Goal: Task Accomplishment & Management: Use online tool/utility

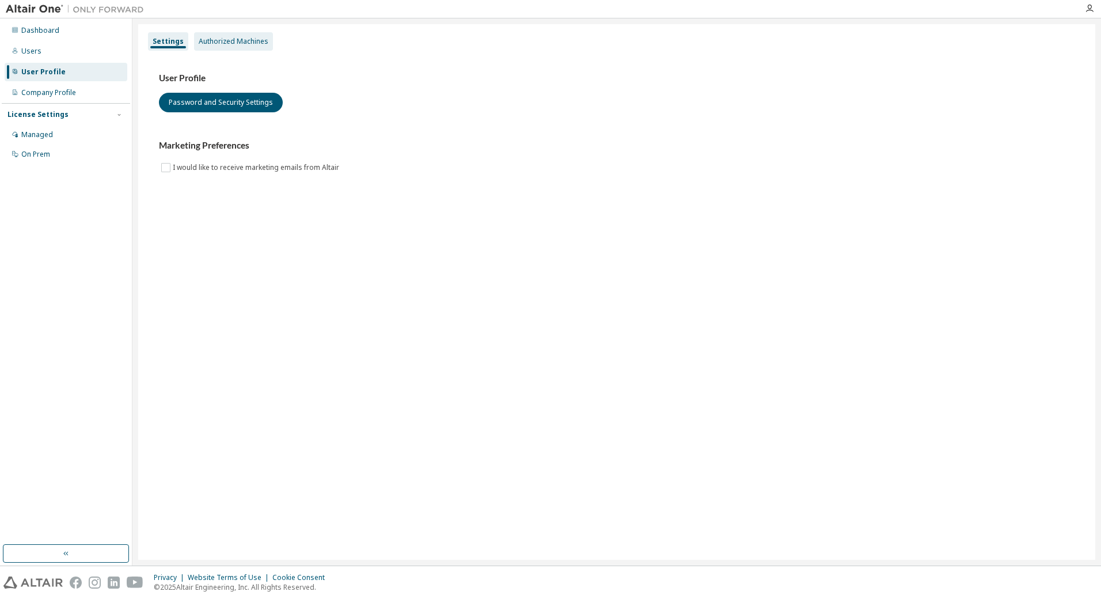
click at [233, 50] on div "Authorized Machines" at bounding box center [233, 41] width 79 height 18
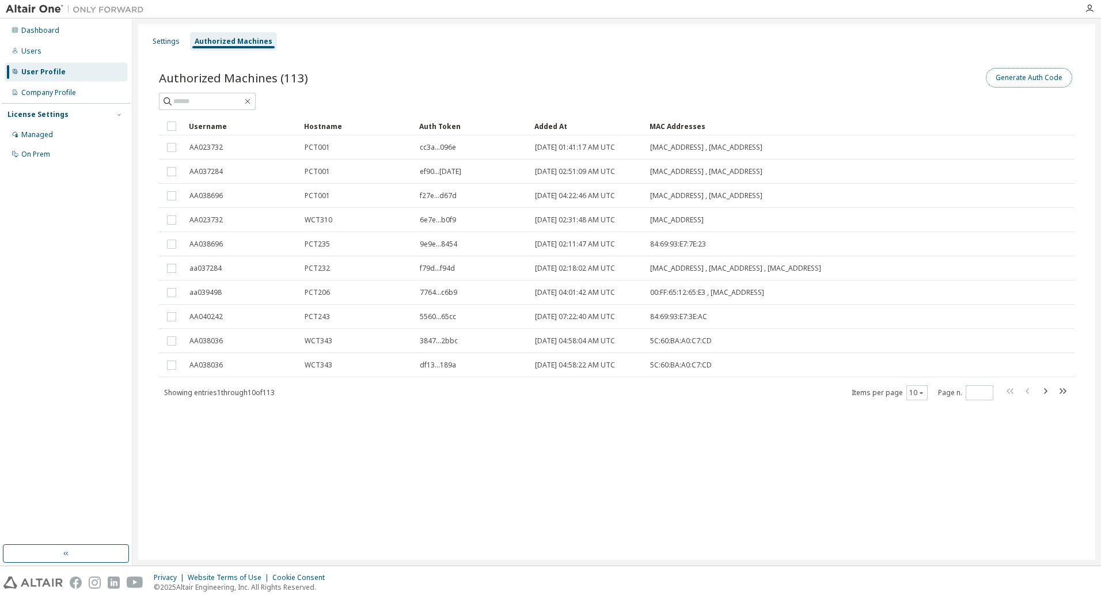
click at [1035, 79] on button "Generate Auth Code" at bounding box center [1029, 78] width 86 height 20
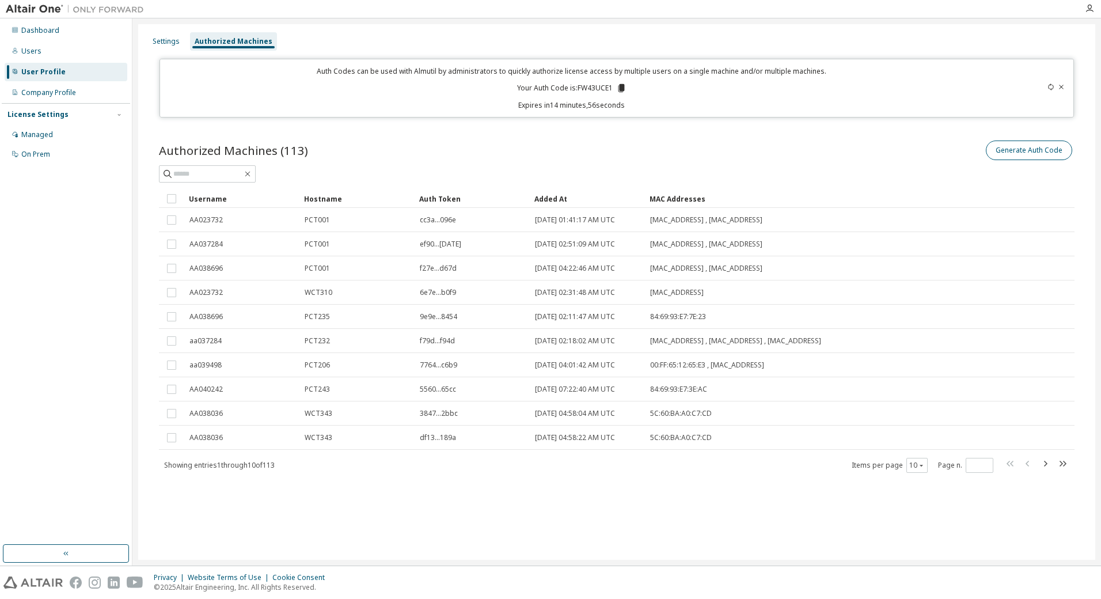
click at [1024, 122] on div "Settings Authorized Machines Auth Codes can be used with Almutil by administrat…" at bounding box center [616, 292] width 957 height 536
click at [1021, 155] on button "Generate Auth Code" at bounding box center [1029, 151] width 86 height 20
drag, startPoint x: 578, startPoint y: 88, endPoint x: 612, endPoint y: 88, distance: 34.0
click at [612, 88] on p "Your Auth Code is: FW43UCE1" at bounding box center [571, 88] width 109 height 10
copy p "FW43UCE1"
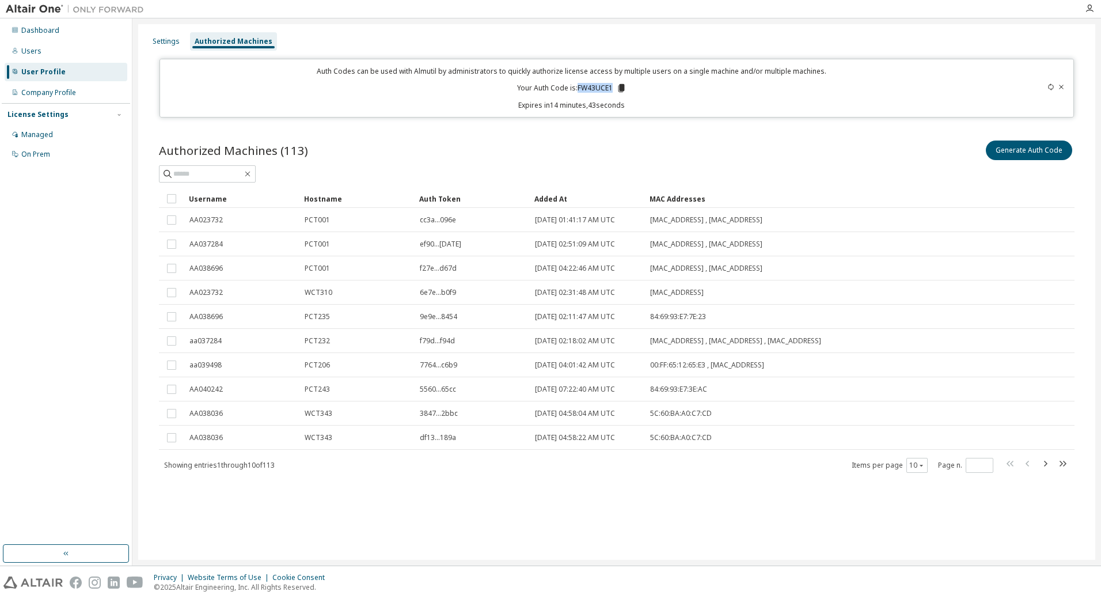
click at [607, 87] on p "Your Auth Code is: FW43UCE1" at bounding box center [571, 88] width 109 height 10
click at [609, 87] on p "Your Auth Code is: FW43UCE1" at bounding box center [571, 88] width 109 height 10
drag, startPoint x: 612, startPoint y: 89, endPoint x: 578, endPoint y: 89, distance: 34.0
click at [578, 89] on p "Your Auth Code is: FW43UCE1" at bounding box center [571, 88] width 109 height 10
copy p "FW43UCE1"
